Goal: Task Accomplishment & Management: Complete application form

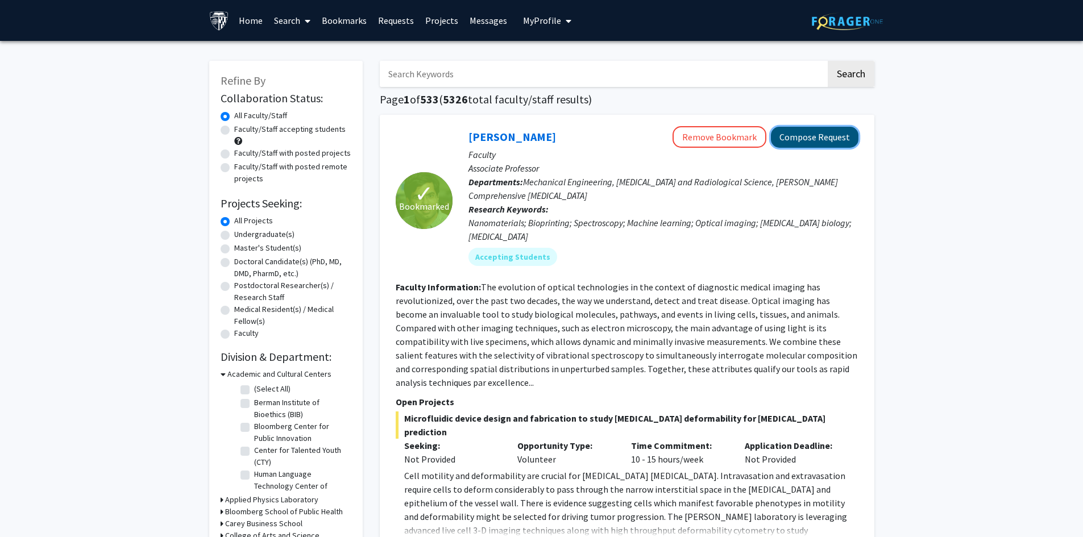
click at [805, 143] on button "Compose Request" at bounding box center [815, 137] width 88 height 21
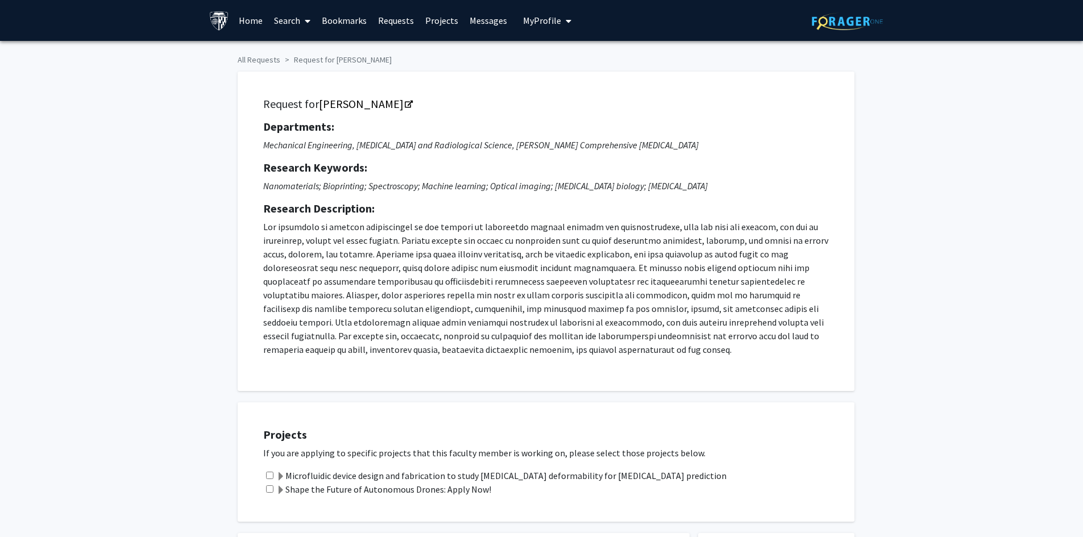
drag, startPoint x: 755, startPoint y: 157, endPoint x: 747, endPoint y: 159, distance: 8.1
drag, startPoint x: 747, startPoint y: 159, endPoint x: 666, endPoint y: 133, distance: 85.4
click at [666, 133] on h5 "Departments:" at bounding box center [545, 127] width 565 height 14
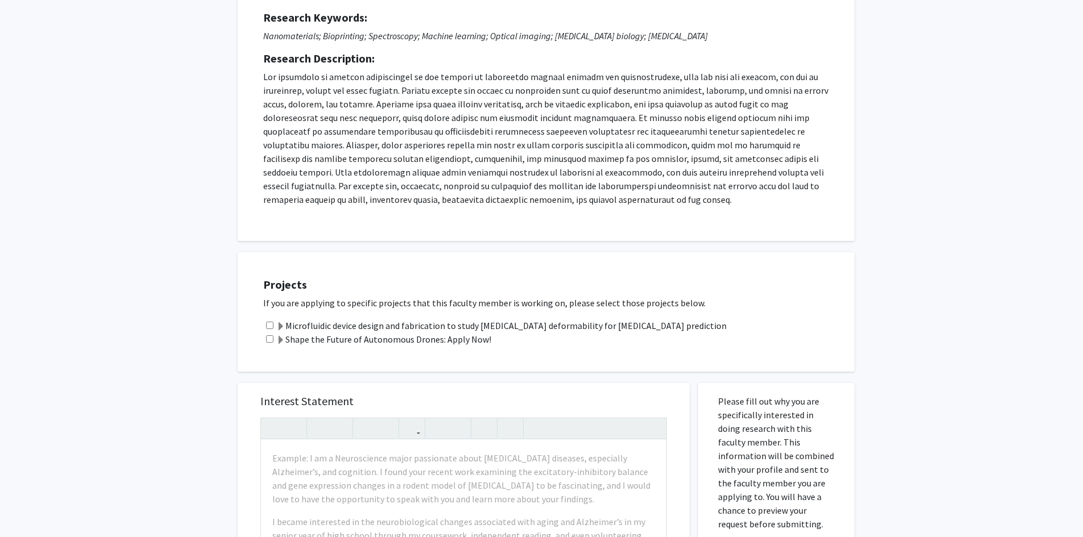
scroll to position [152, 0]
click at [271, 338] on input "checkbox" at bounding box center [269, 337] width 7 height 7
checkbox input "true"
click at [290, 338] on label "Shape the Future of Autonomous Drones: Apply Now!" at bounding box center [383, 338] width 215 height 14
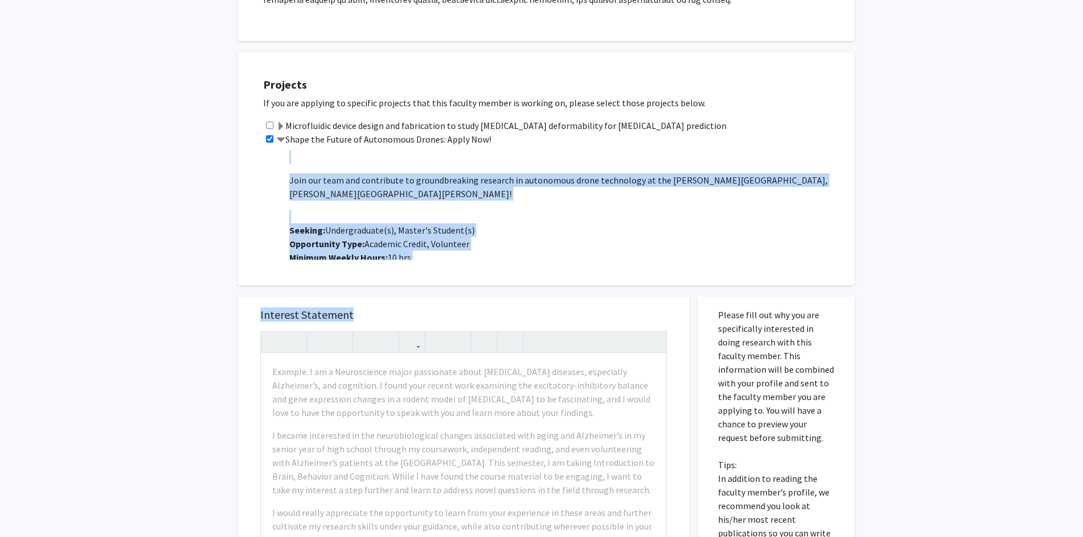
scroll to position [379, 0]
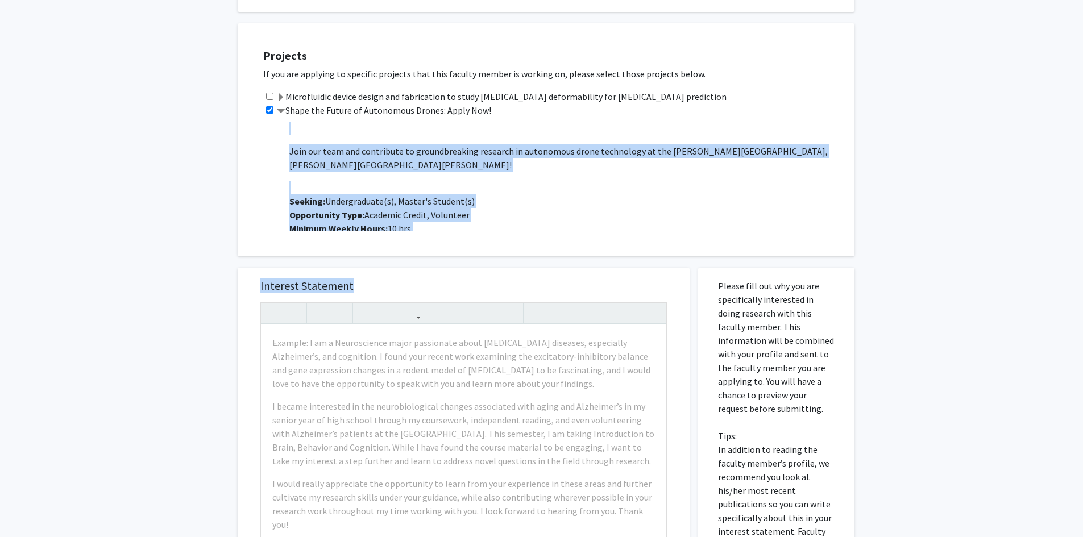
drag, startPoint x: 289, startPoint y: 349, endPoint x: 394, endPoint y: 222, distance: 165.5
click at [394, 222] on div "Project Description: Description: The [PERSON_NAME] Laboratory at [PERSON_NAME]…" at bounding box center [561, 174] width 563 height 114
copy p "Project Description: Description: The [PERSON_NAME] Laboratory at [PERSON_NAME]…"
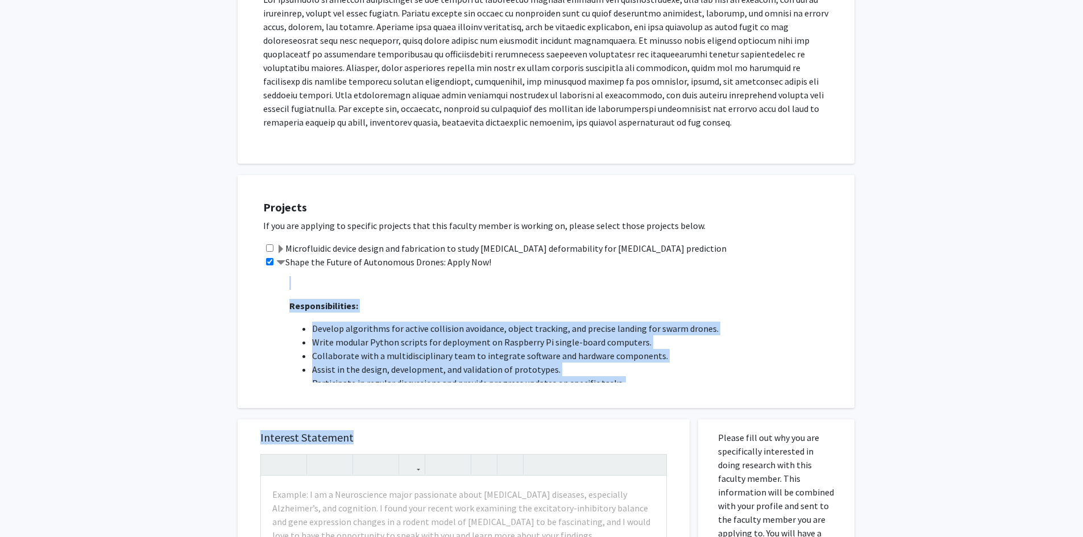
scroll to position [152, 0]
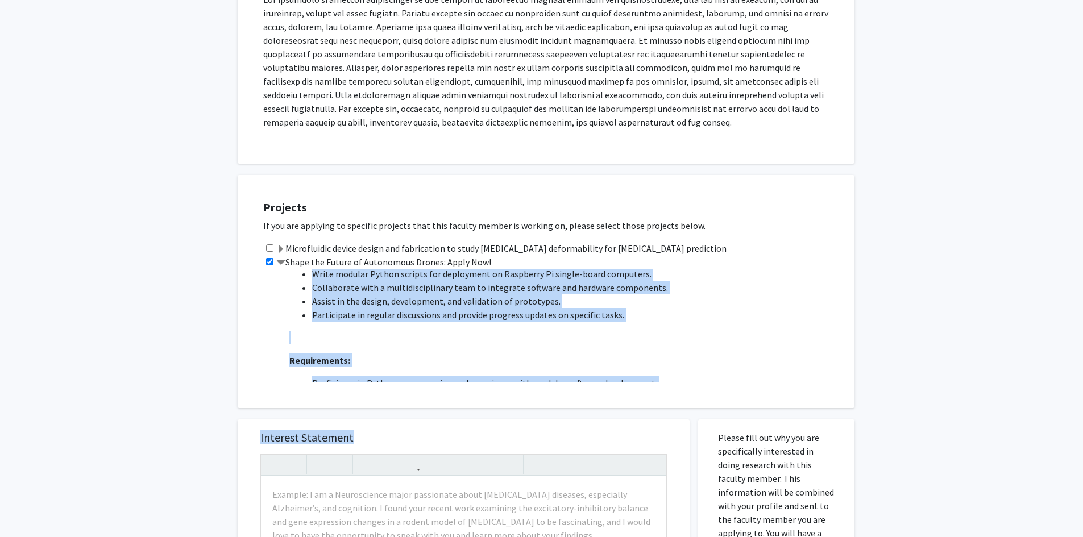
click at [787, 313] on span "Description: The [PERSON_NAME] Laboratory at [PERSON_NAME][GEOGRAPHIC_DATA][PER…" at bounding box center [565, 388] width 553 height 514
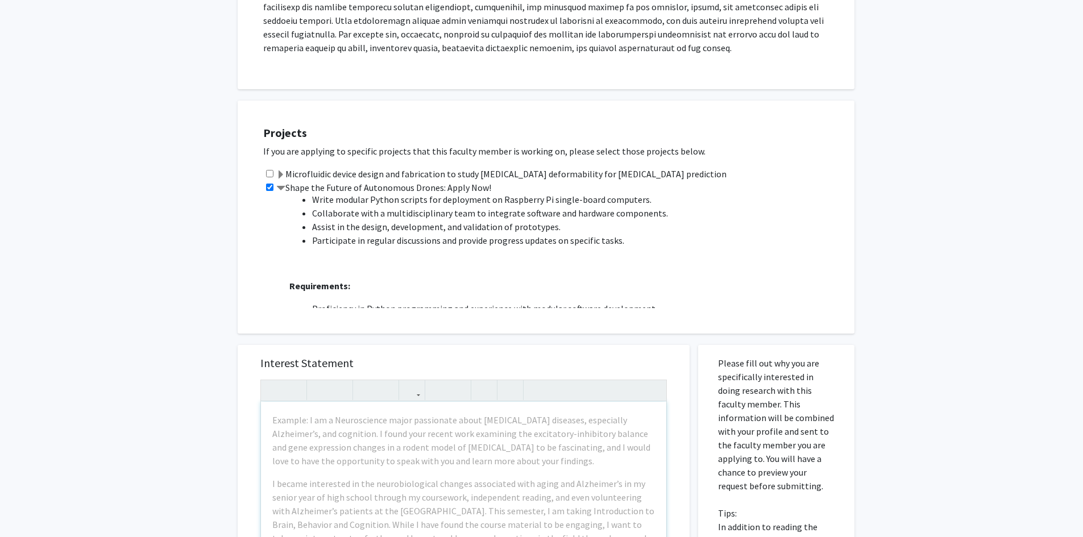
scroll to position [303, 0]
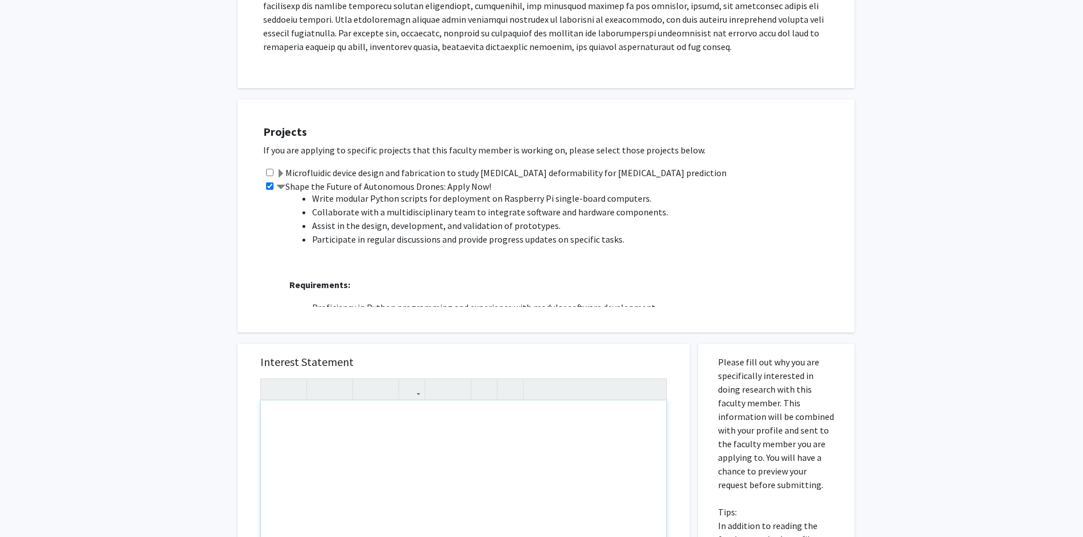
click at [416, 423] on div "Note to users with screen readers: Please press Alt+0 or Option+0 to deactivate…" at bounding box center [463, 531] width 405 height 260
paste div "Note to users with screen readers: Please press Alt+0 or Option+0 to deactivate…"
type textarea "<l>Ipsu Dolorsita Consec,</a><el><s>D ei tempori ut laboree do magnaa enimadmi …"
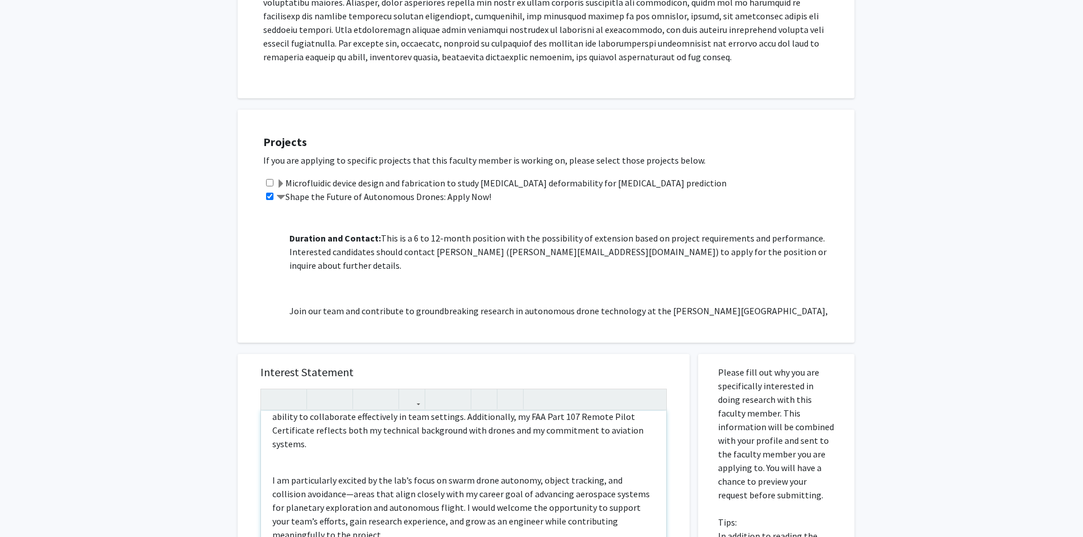
scroll to position [392, 0]
